Goal: Information Seeking & Learning: Understand process/instructions

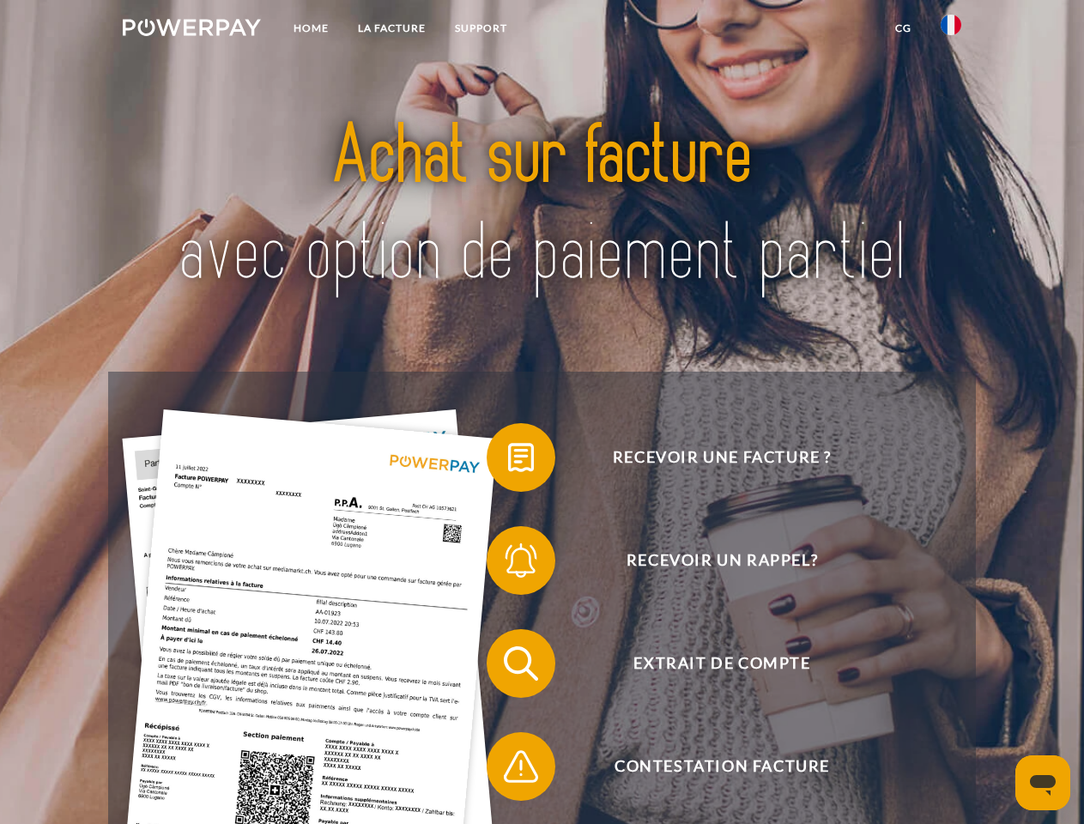
click at [191, 30] on img at bounding box center [192, 27] width 138 height 17
click at [951, 30] on img at bounding box center [951, 25] width 21 height 21
click at [903, 28] on link "CG" at bounding box center [903, 28] width 45 height 31
click at [508, 461] on span at bounding box center [495, 458] width 86 height 86
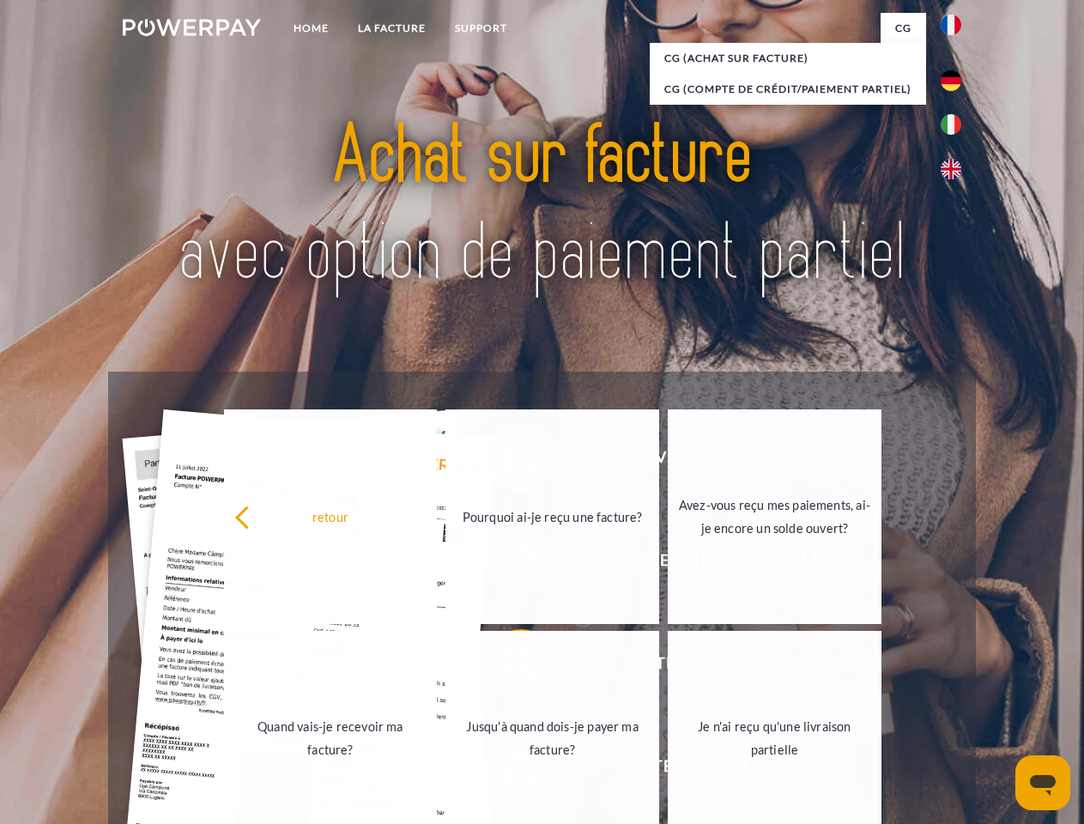
click at [508, 667] on link "Jusqu'à quand dois-je payer ma facture?" at bounding box center [552, 738] width 214 height 215
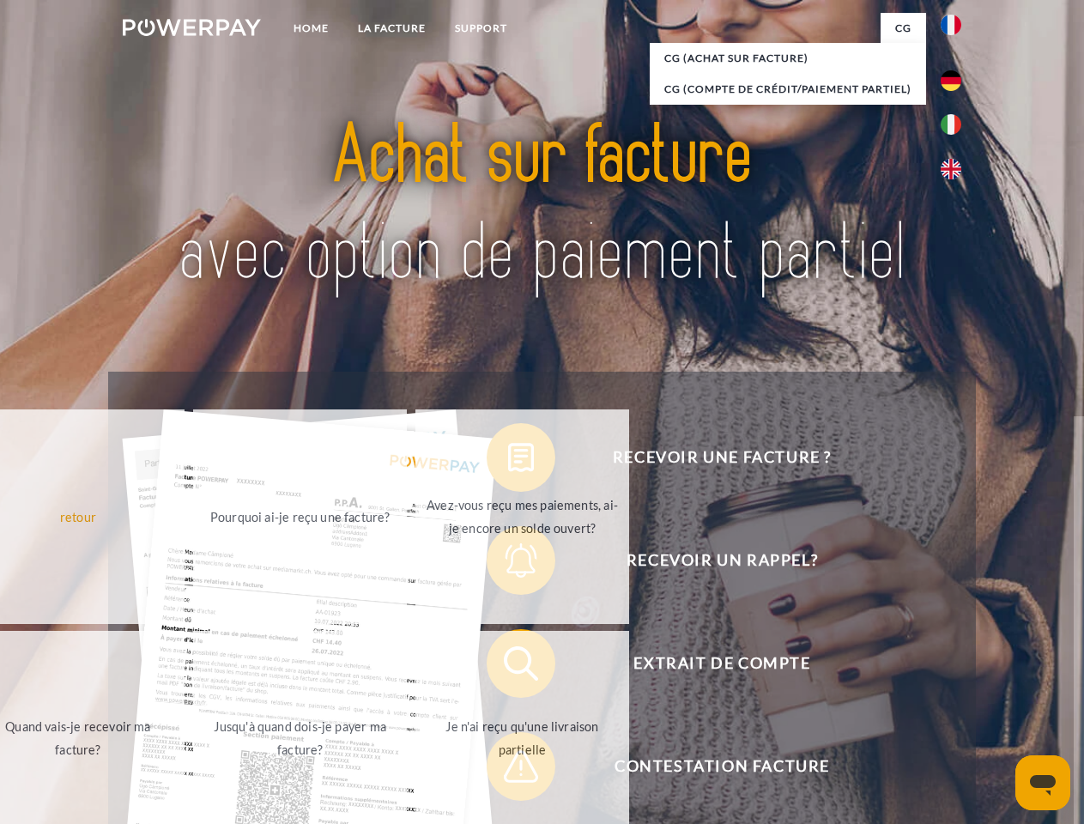
click at [508, 770] on span at bounding box center [495, 766] width 86 height 86
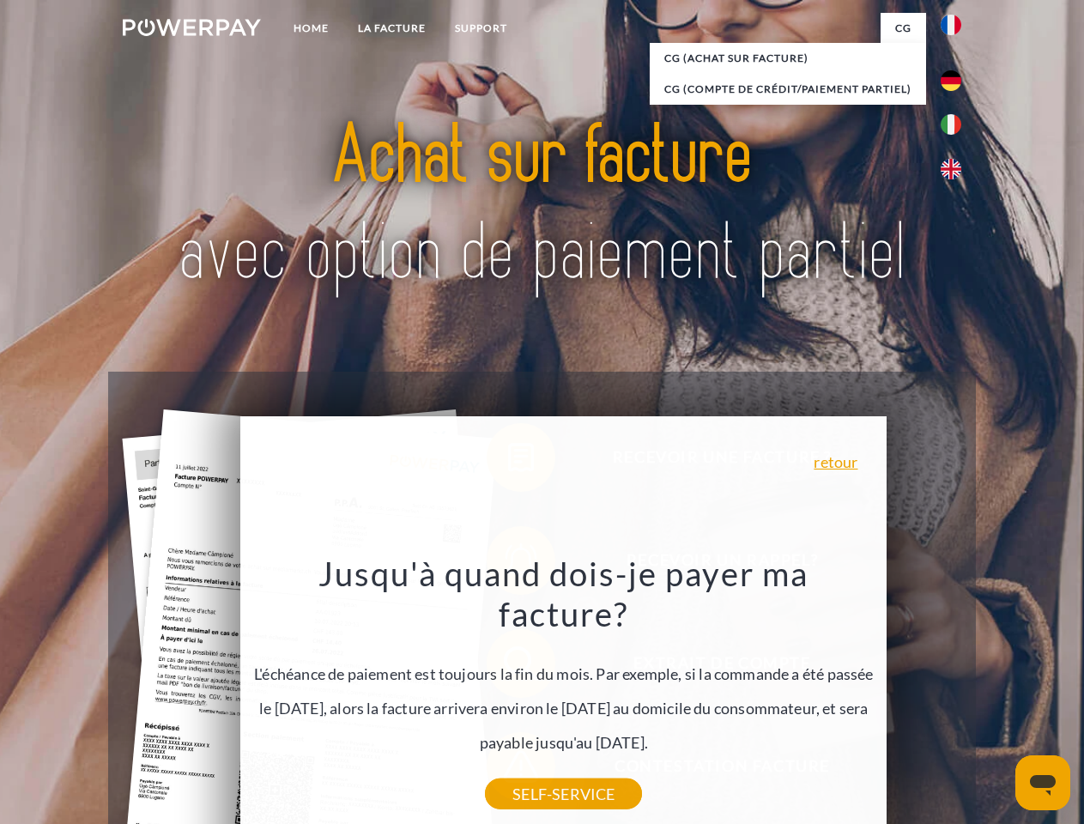
click at [1043, 783] on icon "Ouvrir la fenêtre de messagerie" at bounding box center [1043, 785] width 26 height 21
